Goal: Check status: Check status

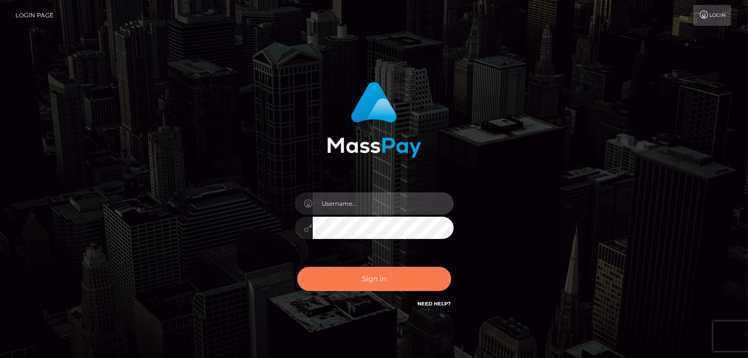
type input "Lawrence.megabonanza"
click at [347, 280] on button "Sign in" at bounding box center [374, 279] width 154 height 24
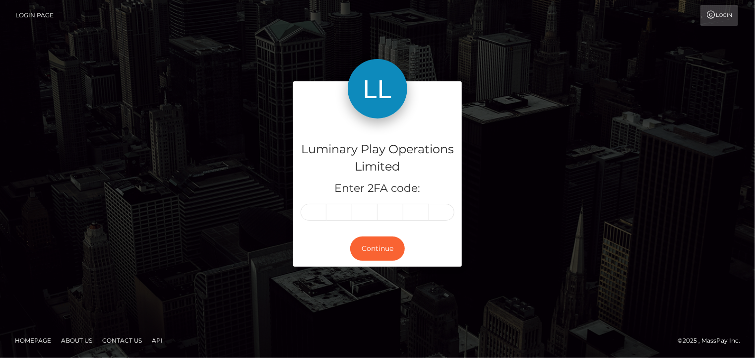
click at [315, 211] on input "text" at bounding box center [314, 212] width 26 height 17
type input "9"
type input "7"
type input "0"
type input "9"
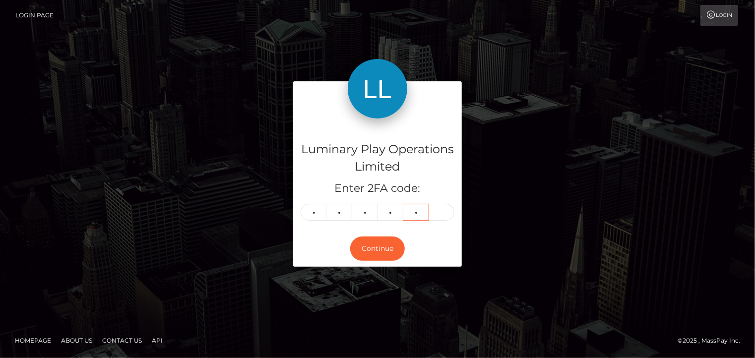
type input "1"
type input "8"
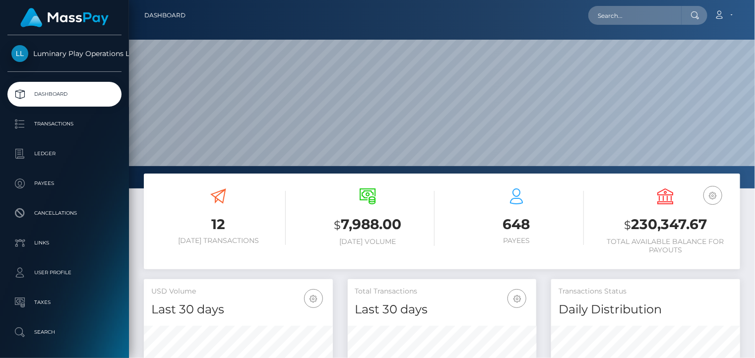
scroll to position [176, 188]
click at [670, 224] on h3 "$ 230,347.67" at bounding box center [666, 225] width 134 height 20
click at [724, 224] on h3 "$ 230,347.67" at bounding box center [666, 225] width 134 height 20
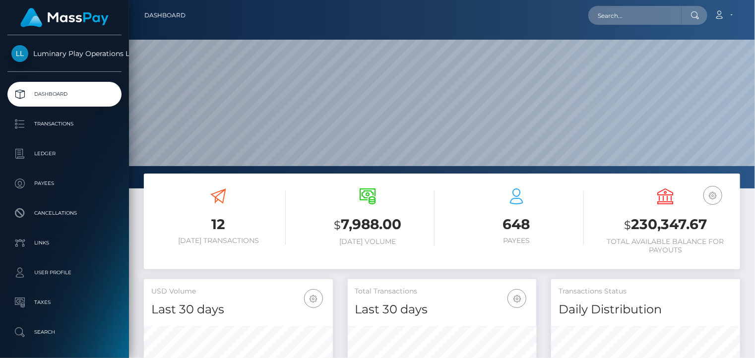
click at [667, 224] on h3 "$ 230,347.67" at bounding box center [666, 225] width 134 height 20
copy h3 "230,347.67"
